Goal: Find specific page/section: Find specific page/section

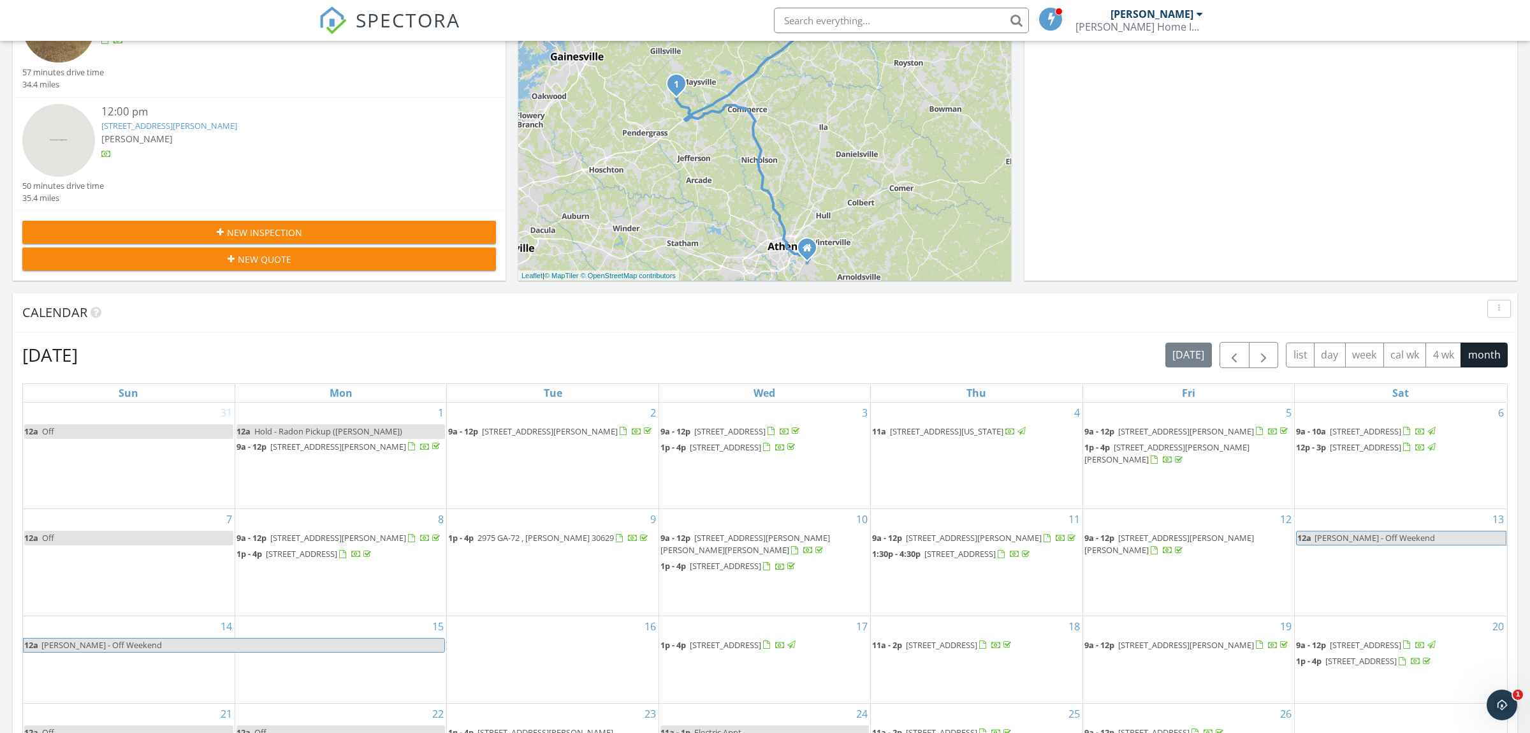
scroll to position [134, 0]
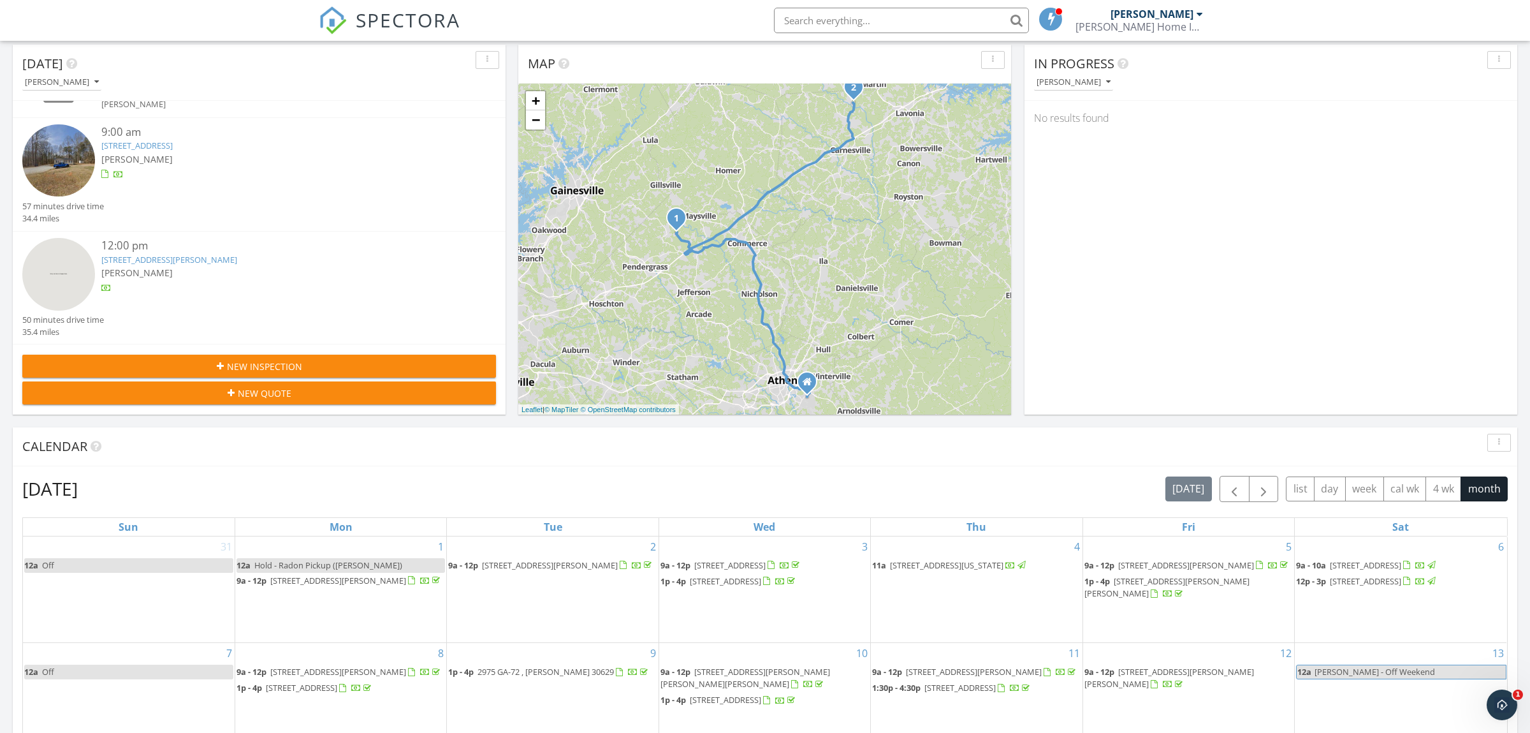
click at [159, 257] on link "[STREET_ADDRESS][PERSON_NAME]" at bounding box center [169, 259] width 136 height 11
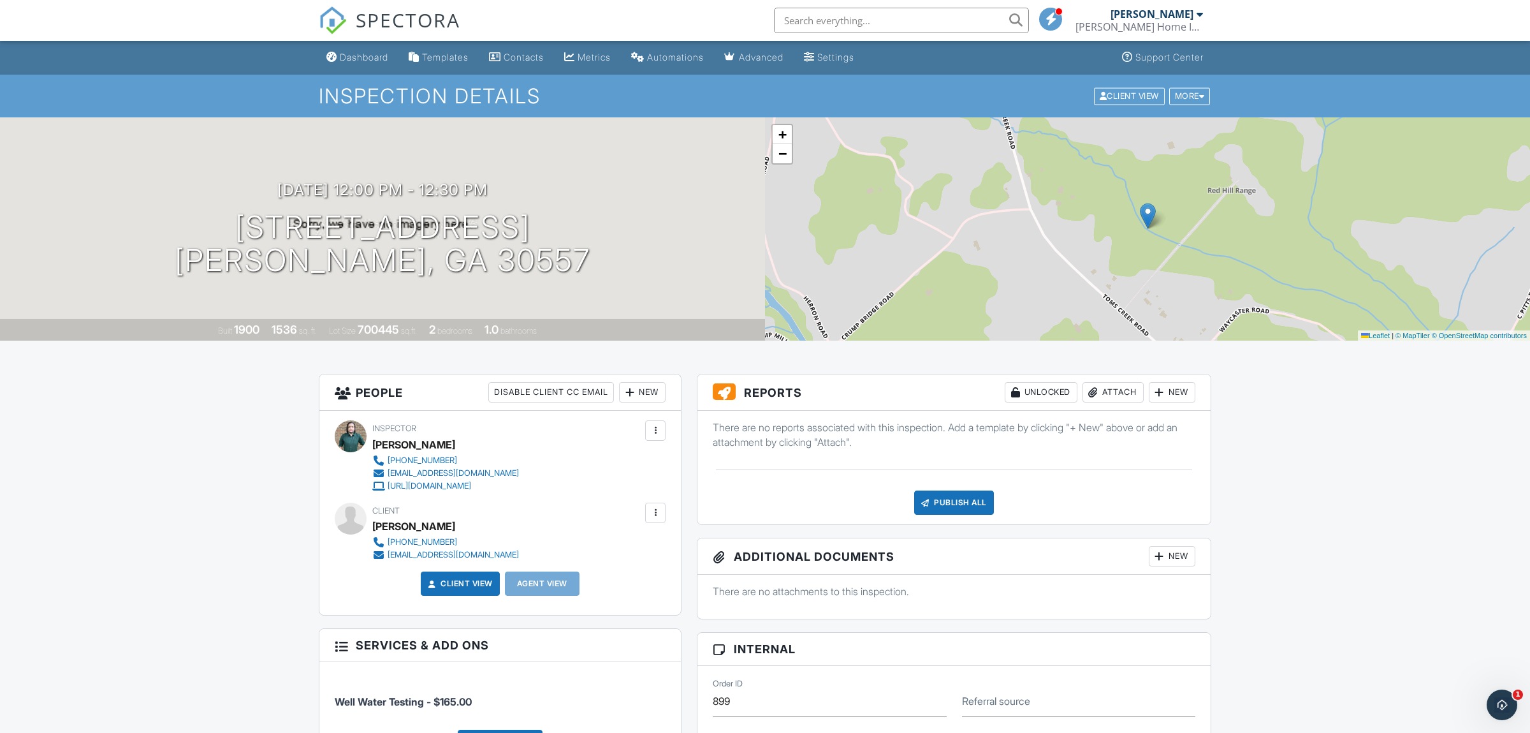
drag, startPoint x: 372, startPoint y: 19, endPoint x: 363, endPoint y: 18, distance: 9.0
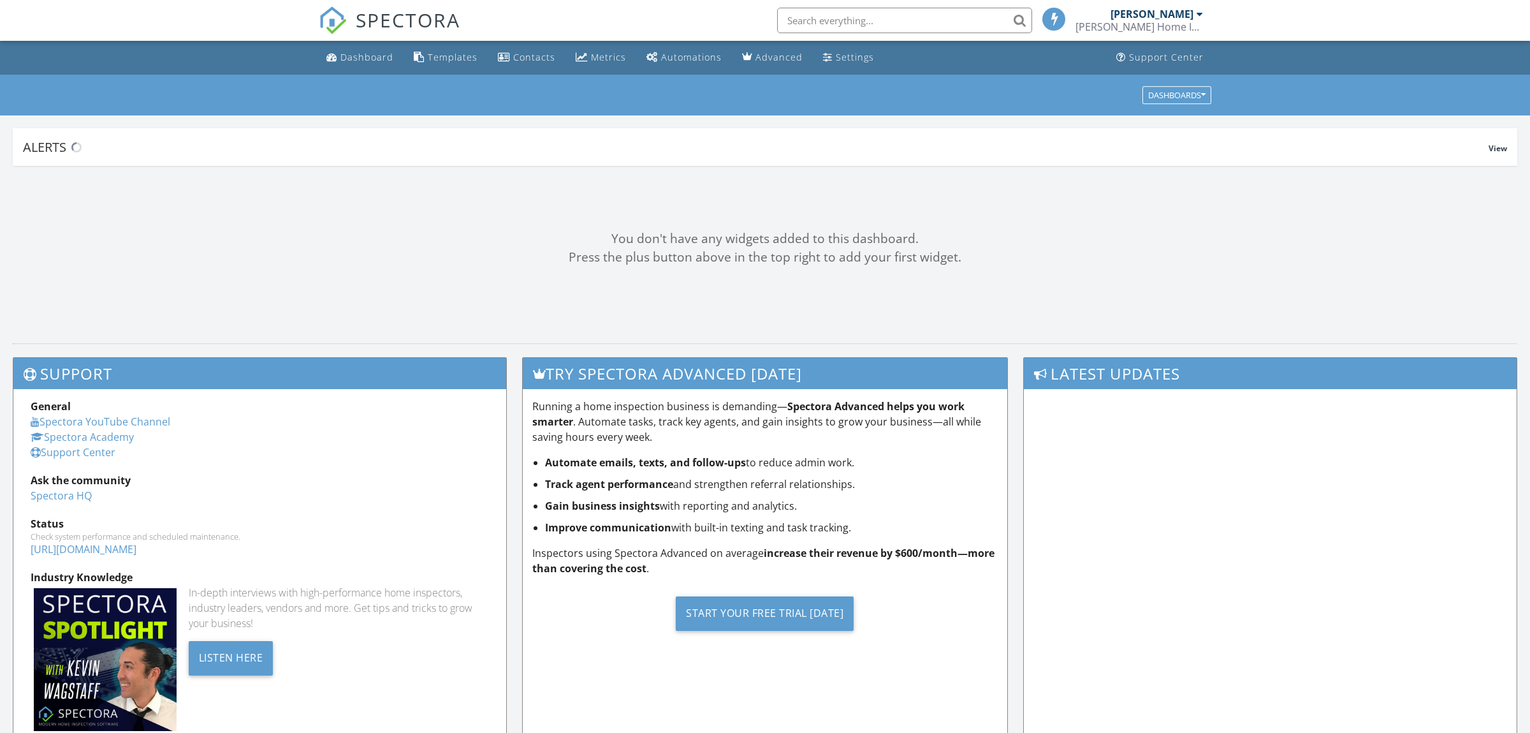
click at [833, 25] on input "text" at bounding box center [904, 21] width 255 height 26
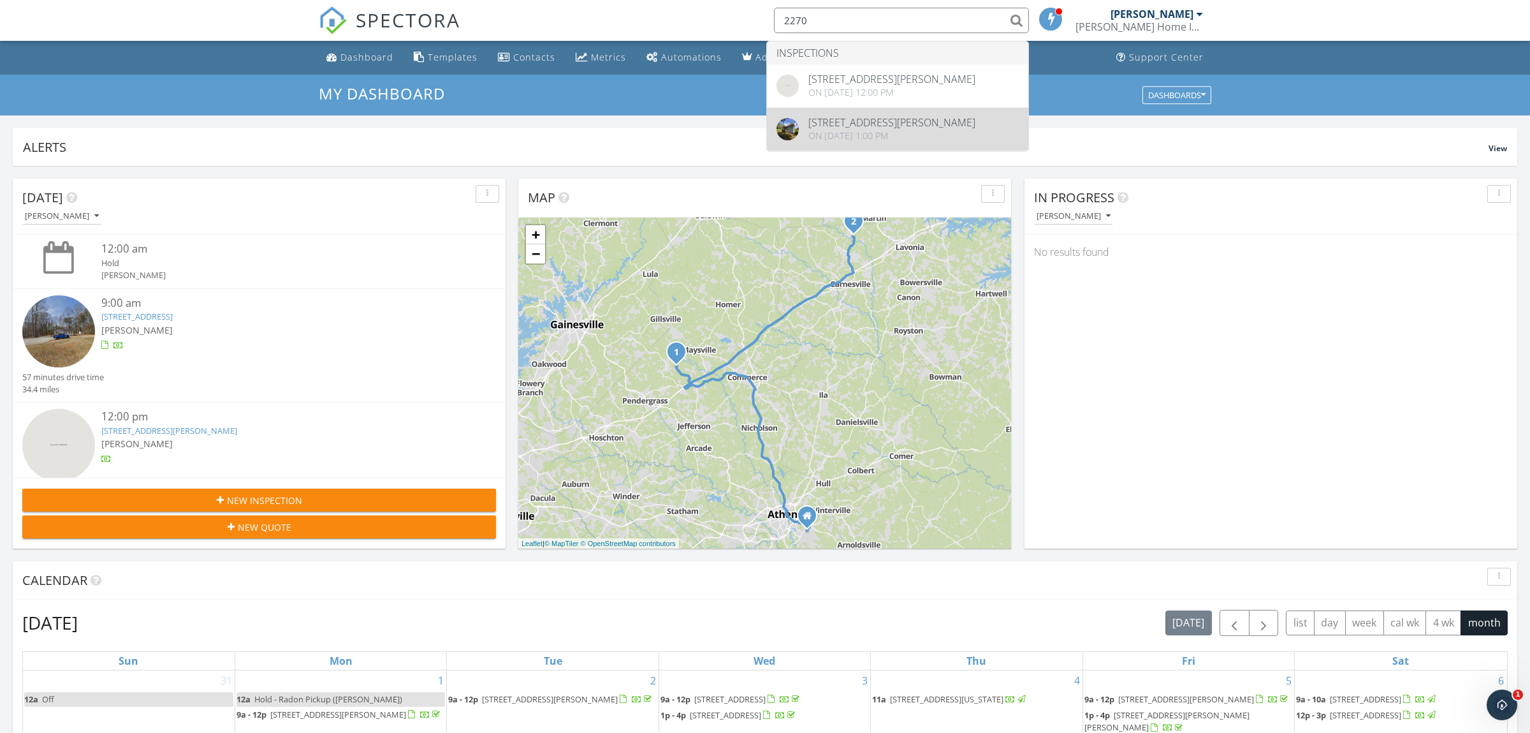
type input "2270"
